Goal: Use online tool/utility: Utilize a website feature to perform a specific function

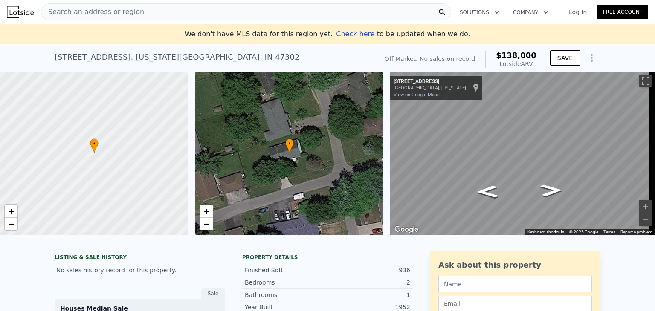
click at [92, 11] on span "Search an address or region" at bounding box center [92, 12] width 103 height 10
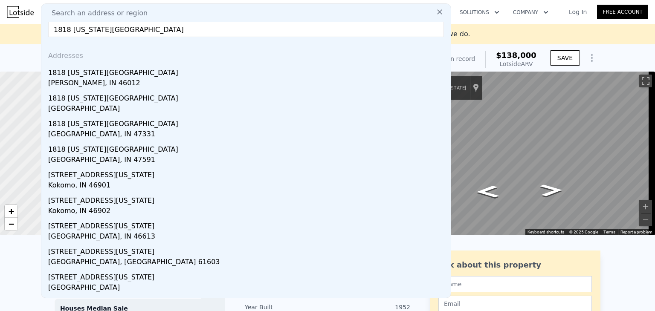
type input "1818 [US_STATE][GEOGRAPHIC_DATA]"
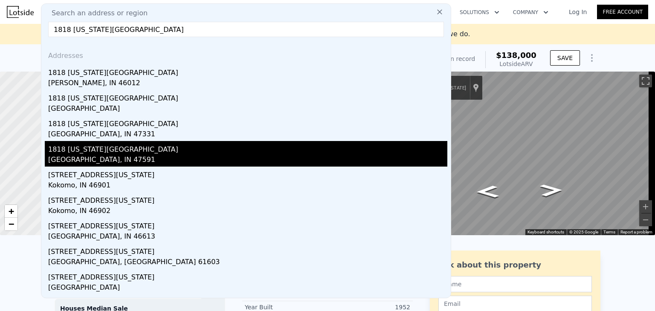
click at [79, 151] on div "1818 [US_STATE][GEOGRAPHIC_DATA]" at bounding box center [247, 148] width 399 height 14
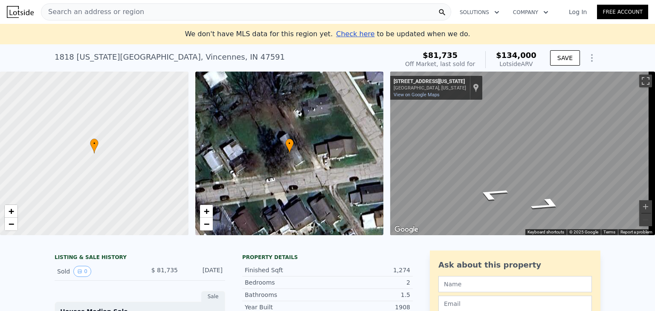
click at [116, 12] on span "Search an address or region" at bounding box center [92, 12] width 103 height 10
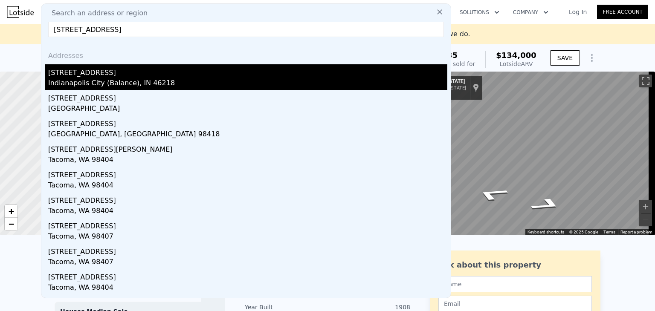
type input "[STREET_ADDRESS]"
click at [104, 75] on div "[STREET_ADDRESS]" at bounding box center [247, 71] width 399 height 14
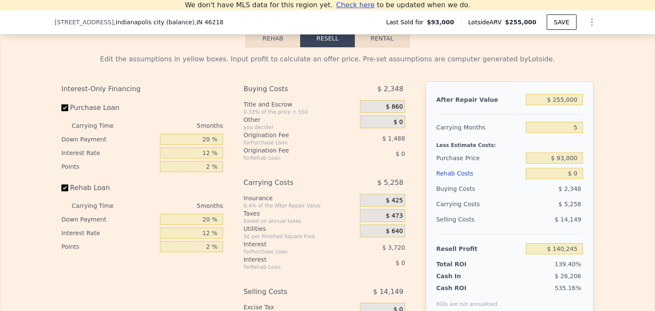
scroll to position [1277, 0]
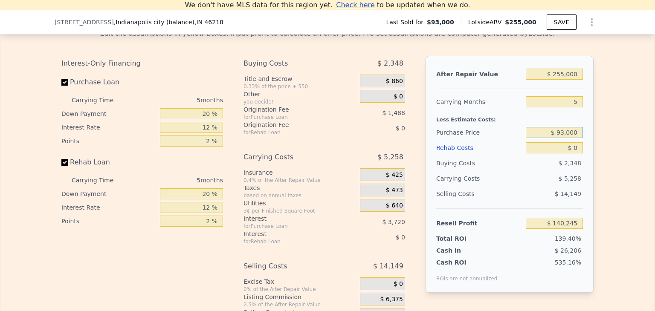
click at [566, 138] on input "$ 93,000" at bounding box center [554, 132] width 57 height 11
type input "$ 150,000"
click at [577, 154] on input "$ 0" at bounding box center [554, 147] width 57 height 11
type input "$ 79,863"
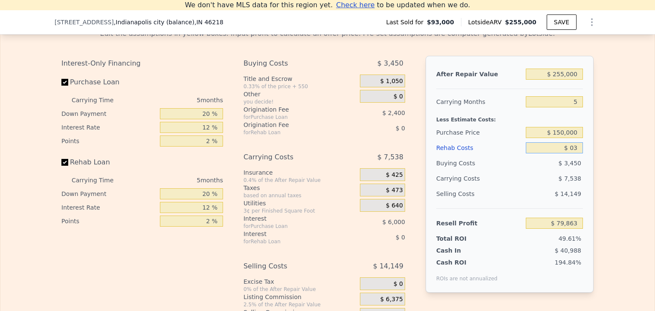
type input "$ 035"
type input "$ 79,827"
type input "$ 035,000"
type input "$ 42,903"
click at [558, 154] on input "$ 035,000" at bounding box center [554, 147] width 57 height 11
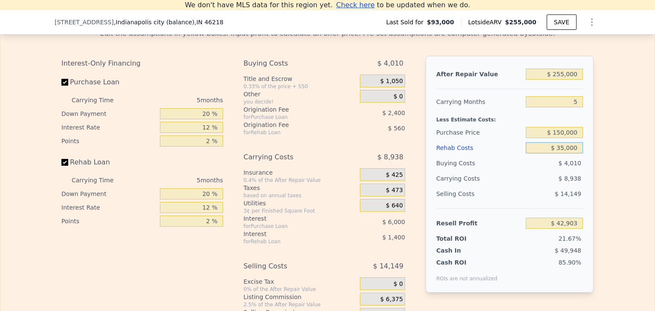
type input "$ 35,000"
click at [570, 80] on input "$ 255,000" at bounding box center [554, 74] width 57 height 11
click at [561, 80] on input "$ 255,000" at bounding box center [554, 74] width 57 height 11
type input "$ 25,000"
type input "-$ 174,448"
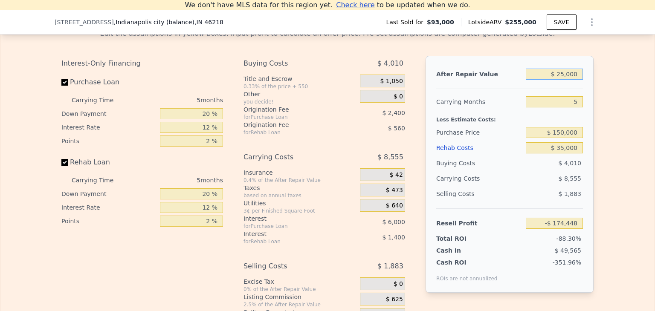
type input "$ 250,000"
type input "$ 38,177"
type input "$ 250,000"
click at [554, 89] on div at bounding box center [509, 85] width 147 height 7
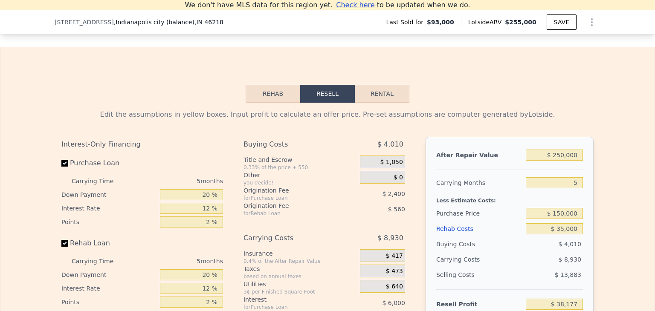
scroll to position [1191, 0]
